Goal: Information Seeking & Learning: Learn about a topic

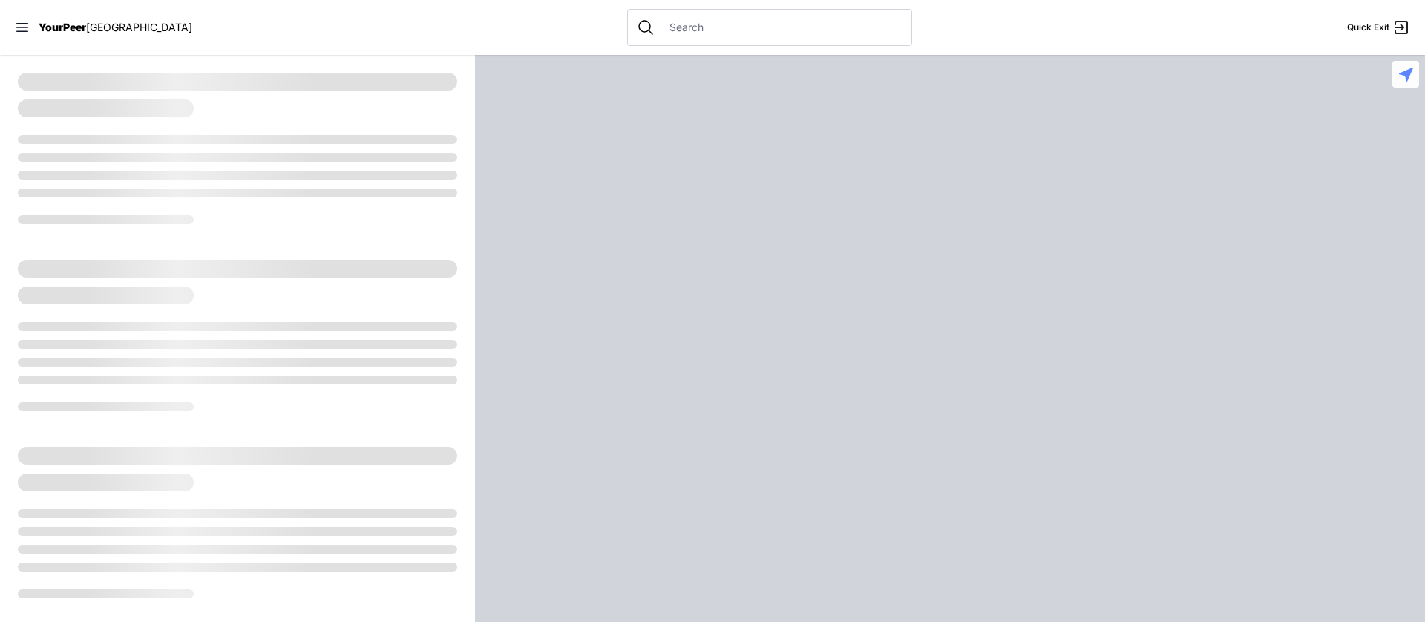
select select "recentlyUpdated"
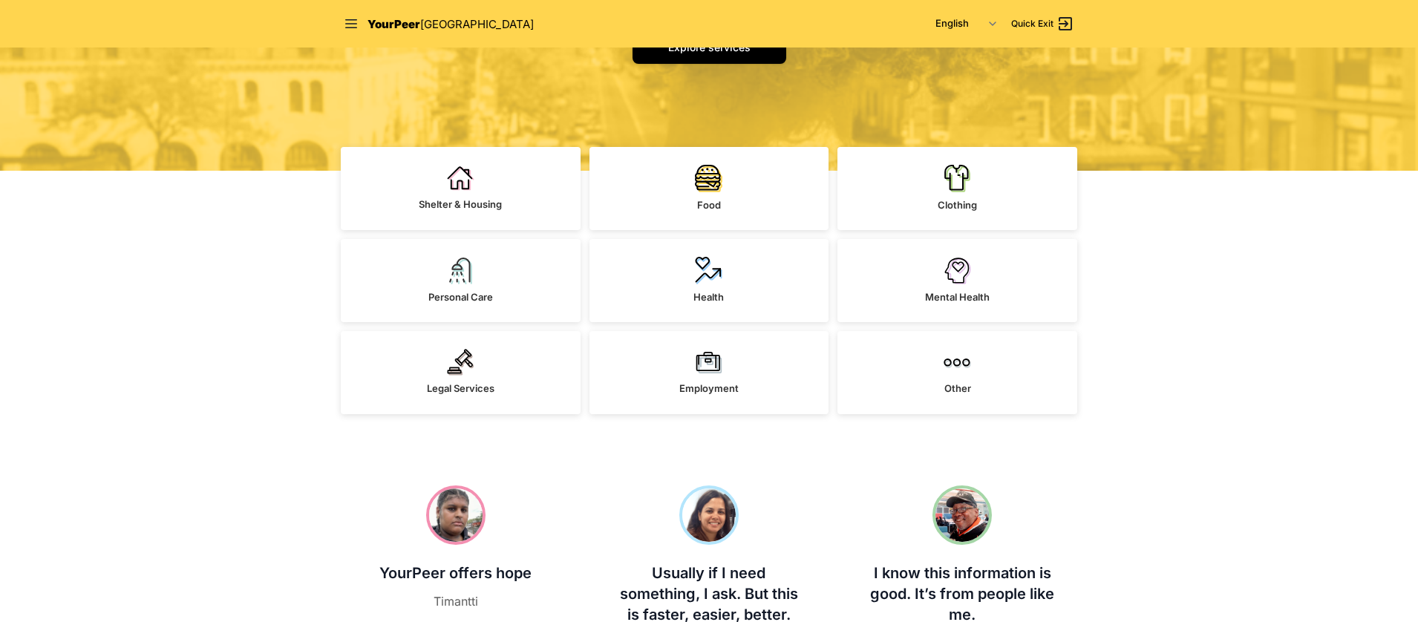
scroll to position [1925, 0]
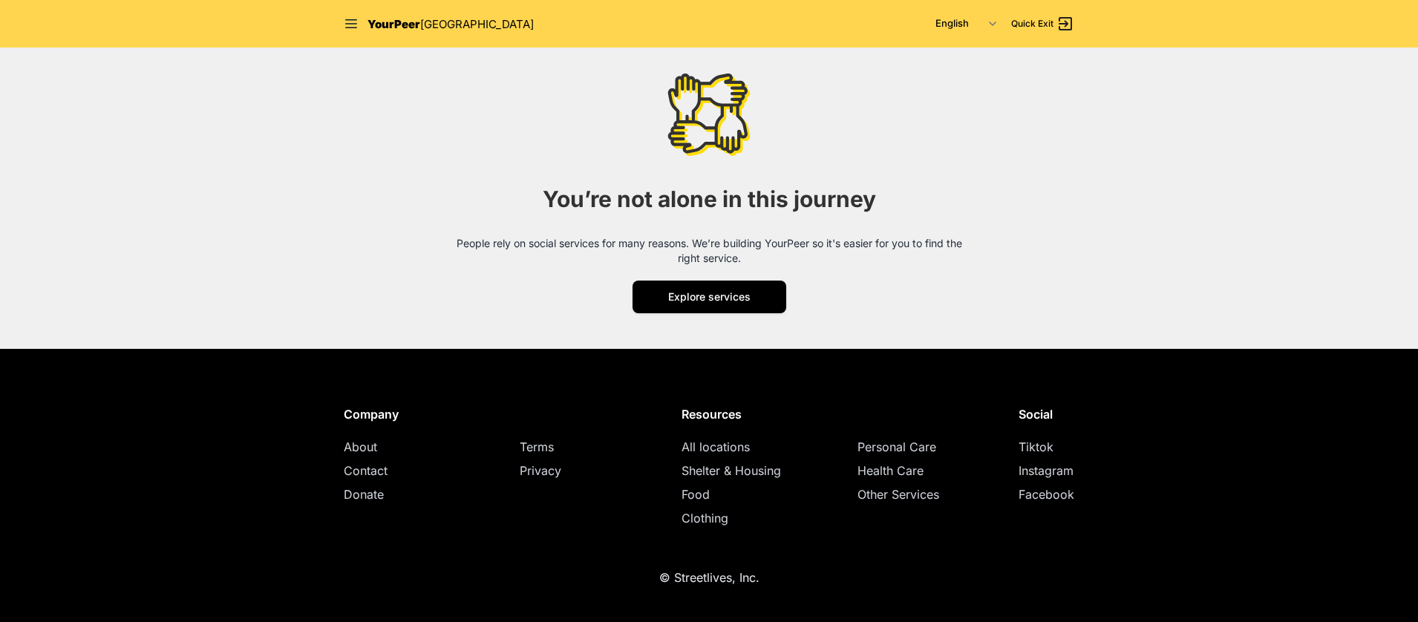
click at [725, 469] on span "Shelter & Housing" at bounding box center [731, 470] width 99 height 15
select select "recentlyUpdated"
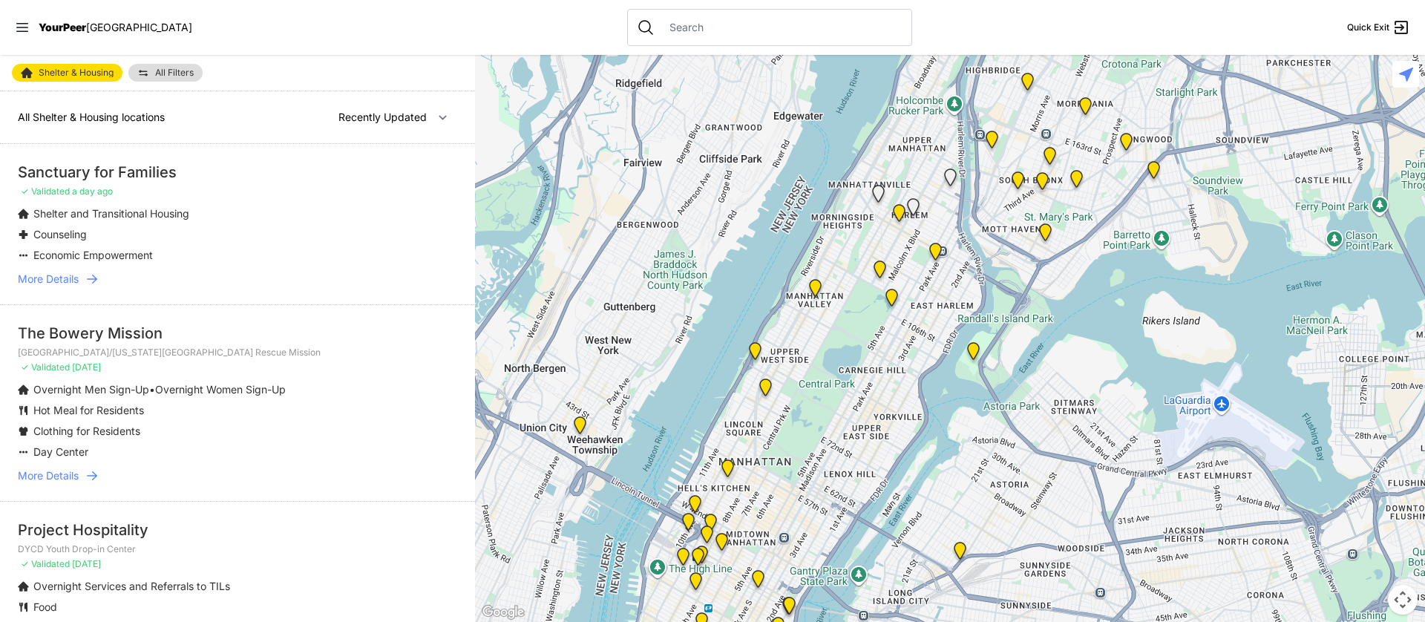
click at [935, 29] on nav "YourPeer [GEOGRAPHIC_DATA] Quick Exit" at bounding box center [712, 27] width 1425 height 55
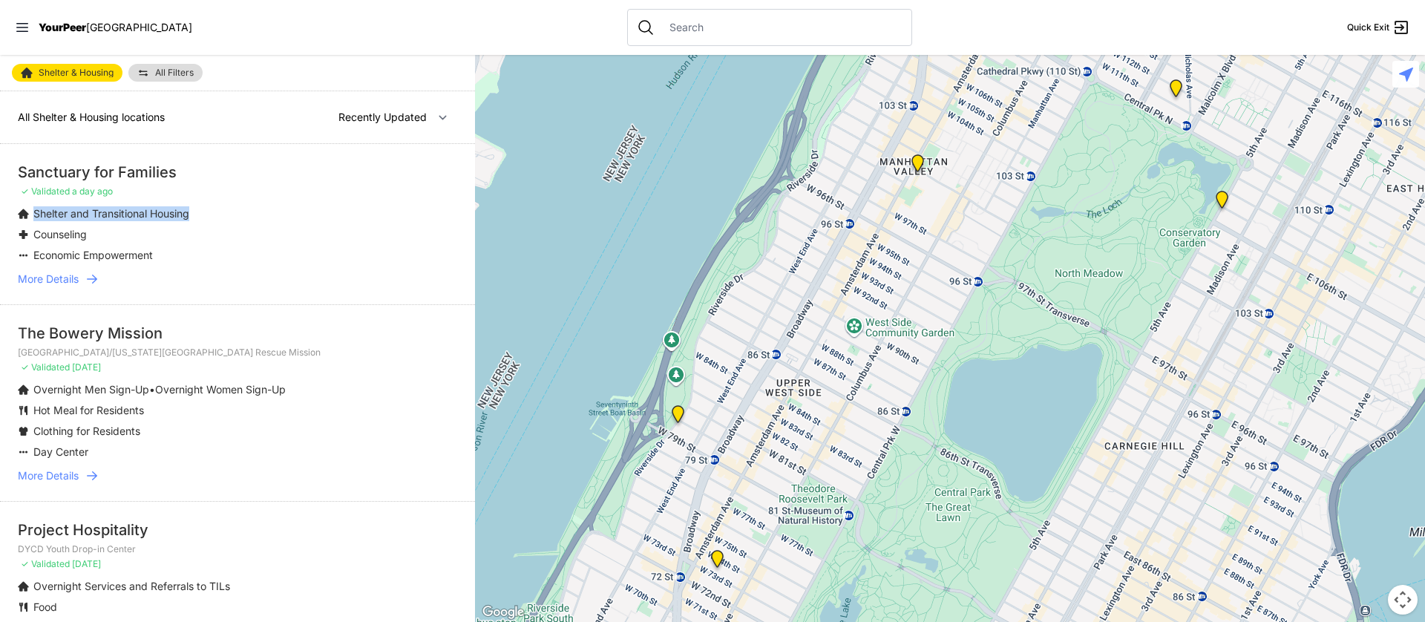
drag, startPoint x: 35, startPoint y: 215, endPoint x: 206, endPoint y: 216, distance: 170.7
click at [206, 216] on li "Shelter and Transitional Housing" at bounding box center [208, 213] width 380 height 15
drag, startPoint x: 36, startPoint y: 238, endPoint x: 137, endPoint y: 240, distance: 101.0
click at [137, 240] on li "Counseling" at bounding box center [208, 234] width 380 height 15
drag, startPoint x: 34, startPoint y: 412, endPoint x: 178, endPoint y: 412, distance: 144.0
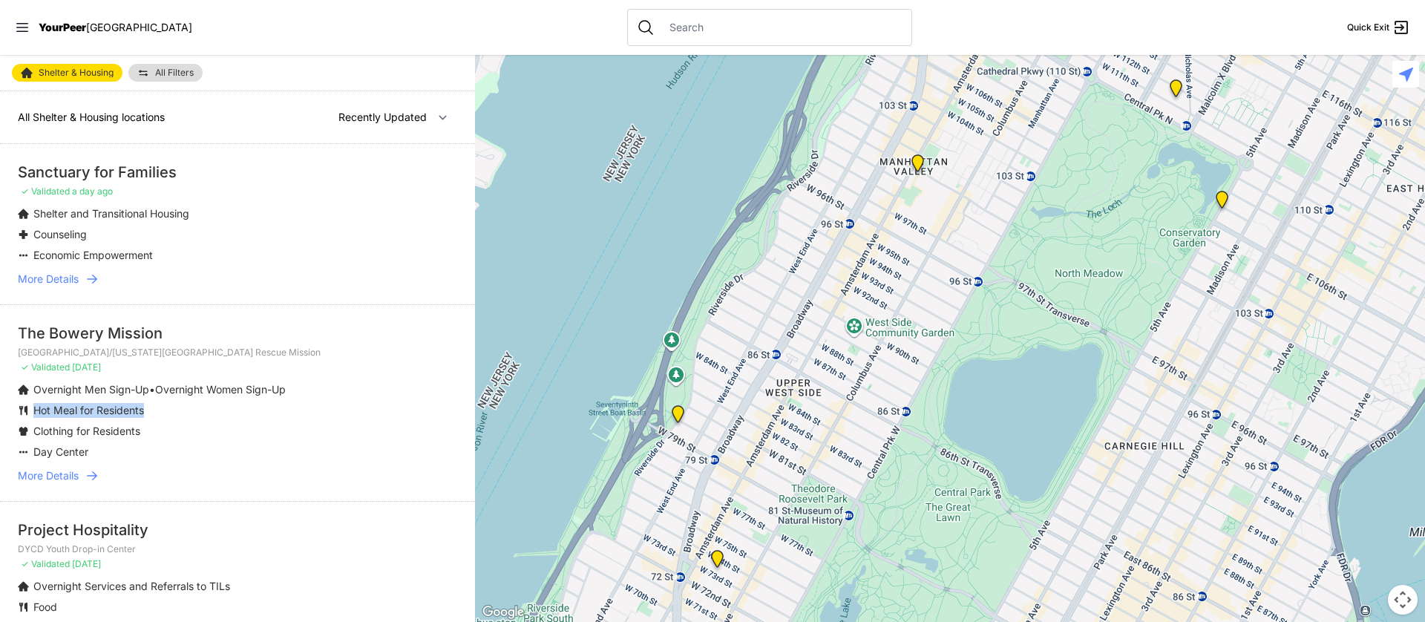
click at [178, 412] on li "Hot Meal for Residents" at bounding box center [208, 410] width 380 height 15
drag, startPoint x: 33, startPoint y: 255, endPoint x: 207, endPoint y: 255, distance: 174.5
click at [207, 255] on li "Economic Empowerment" at bounding box center [208, 255] width 380 height 15
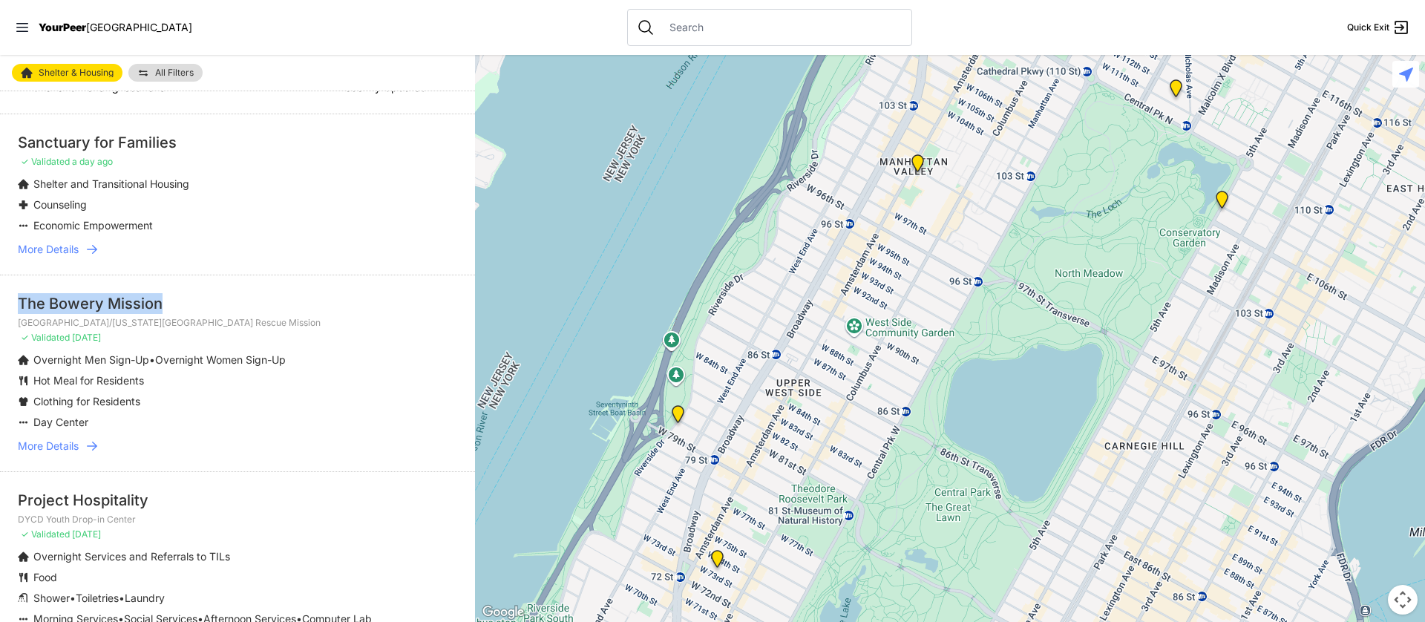
drag, startPoint x: 164, startPoint y: 296, endPoint x: 18, endPoint y: 297, distance: 146.3
click at [18, 297] on div "The Bowery Mission" at bounding box center [237, 303] width 439 height 21
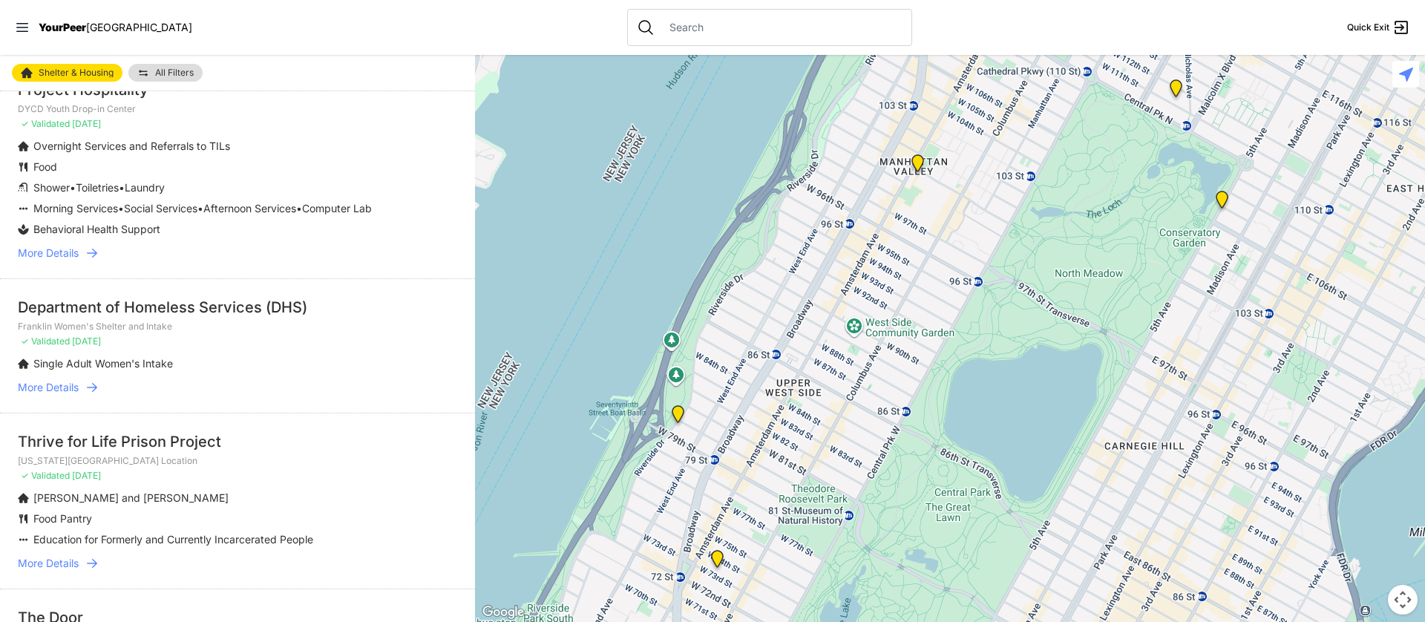
scroll to position [0, 0]
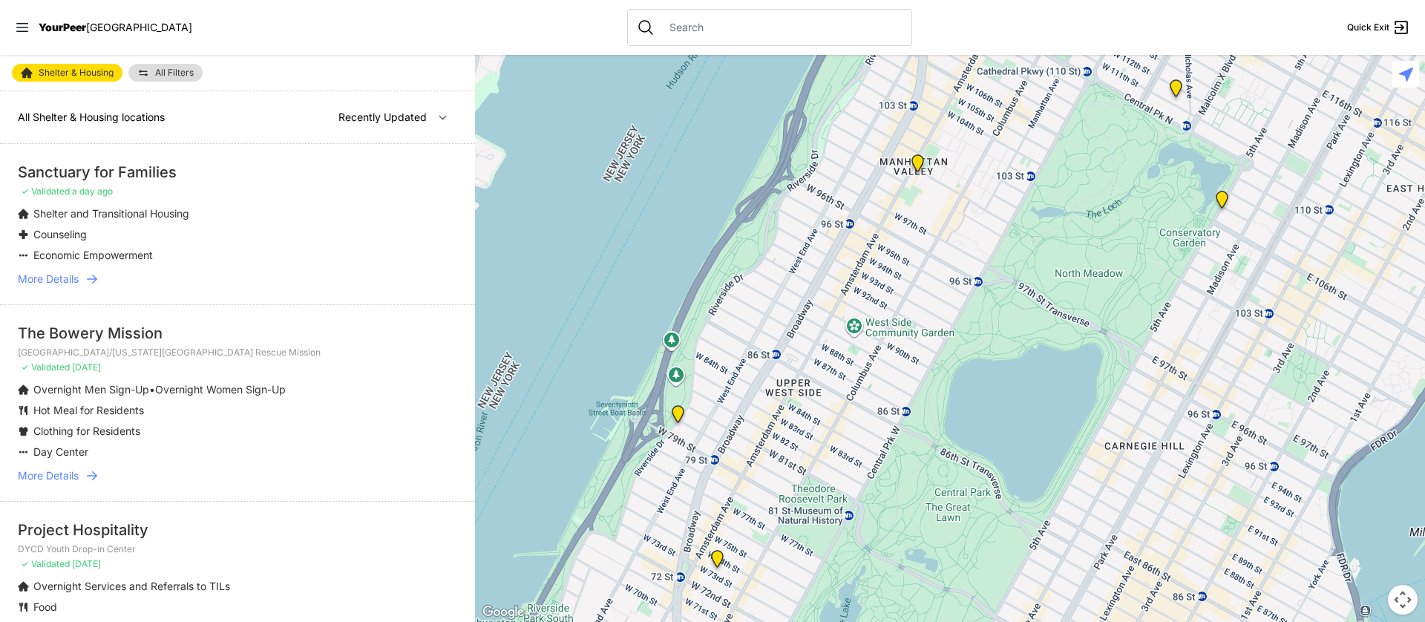
click at [141, 403] on p "Hot Meal for Residents" at bounding box center [88, 410] width 111 height 15
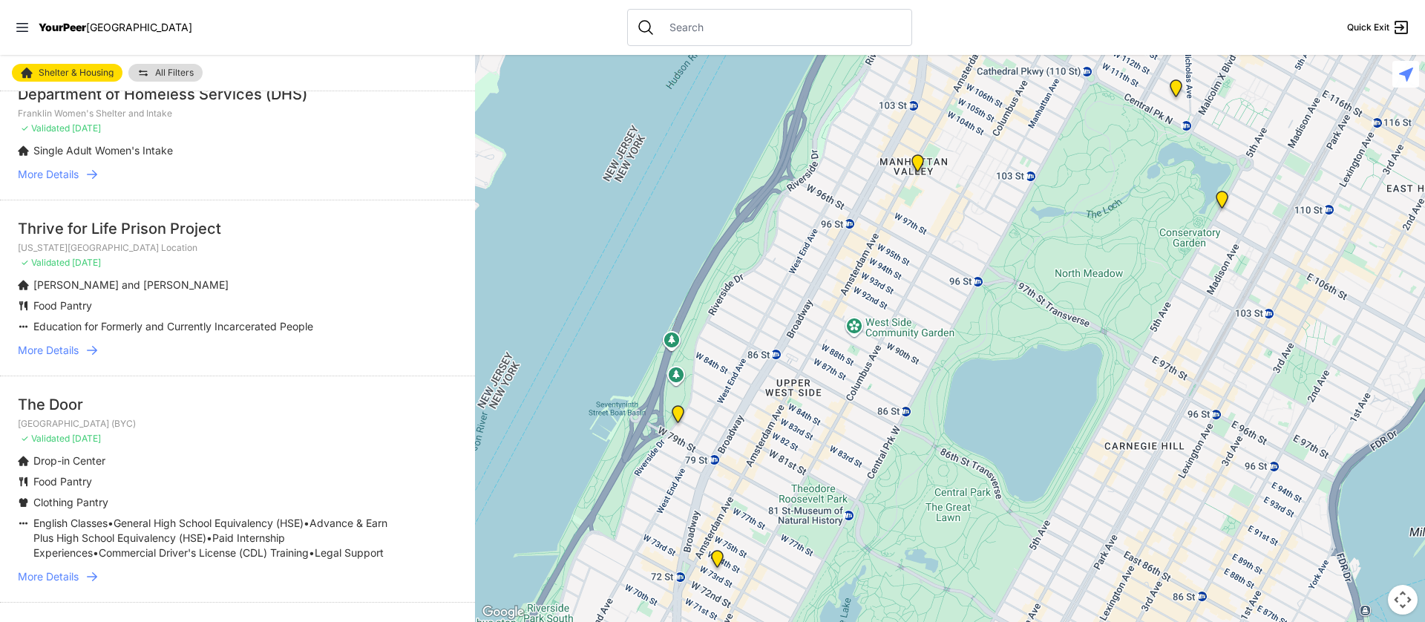
scroll to position [822, 0]
